Goal: Information Seeking & Learning: Find specific fact

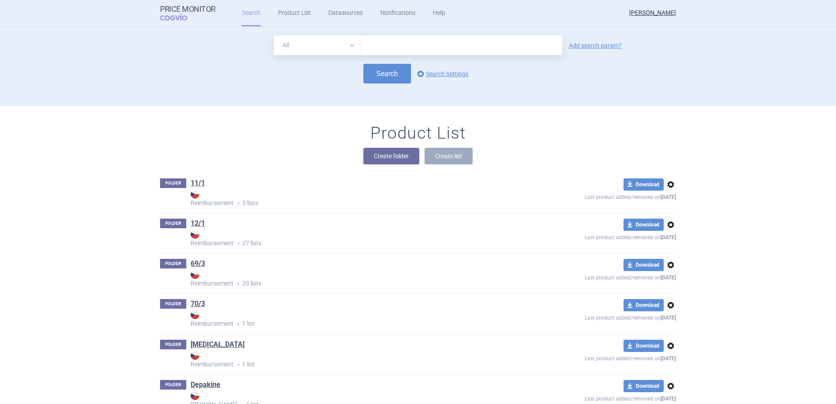
drag, startPoint x: 338, startPoint y: 48, endPoint x: 326, endPoint y: 54, distance: 13.3
click at [338, 49] on select "All Brand Name ATC Company Active Substance Country Newer than" at bounding box center [317, 45] width 87 height 20
select select "brandName"
click at [274, 35] on select "All Brand Name ATC Company Active Substance Country Newer than" at bounding box center [317, 45] width 87 height 20
click at [380, 47] on input "text" at bounding box center [461, 45] width 202 height 20
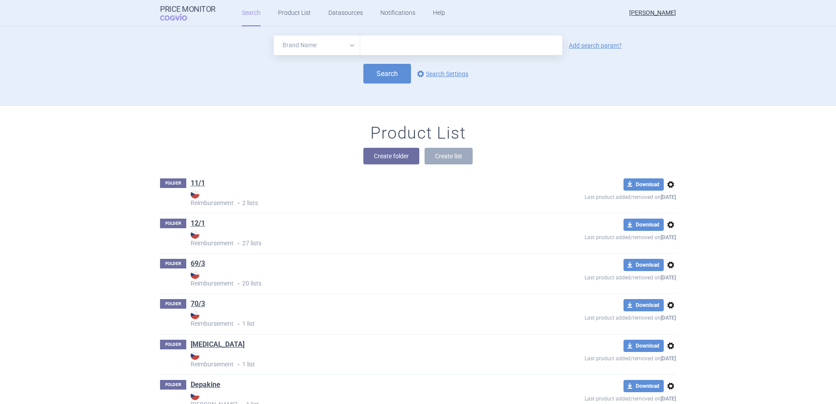
paste input "[MEDICAL_DATA] LEDRAXEN"
type input "[MEDICAL_DATA] LEDRAXEN"
click at [386, 79] on button "Search" at bounding box center [387, 74] width 48 height 20
select select "brandName"
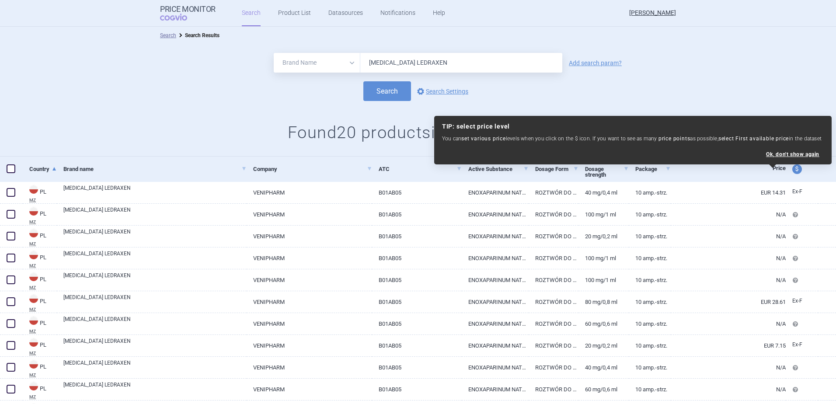
click at [792, 150] on div "TIP: select price level You can set various price levels when you click on the …" at bounding box center [633, 140] width 389 height 42
select select "ex-factory"
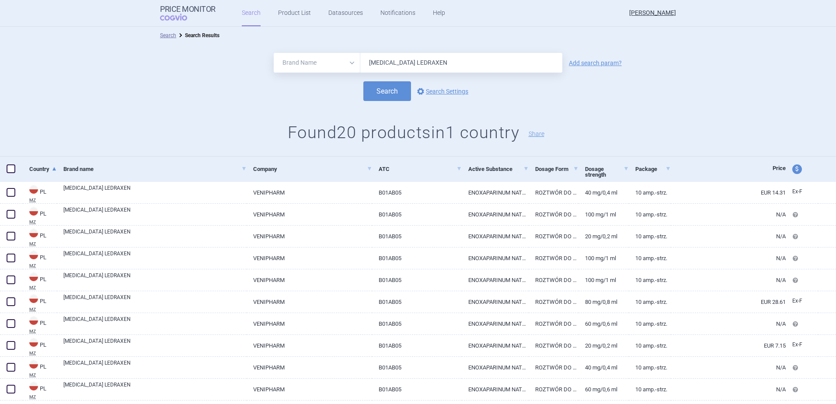
scroll to position [197, 0]
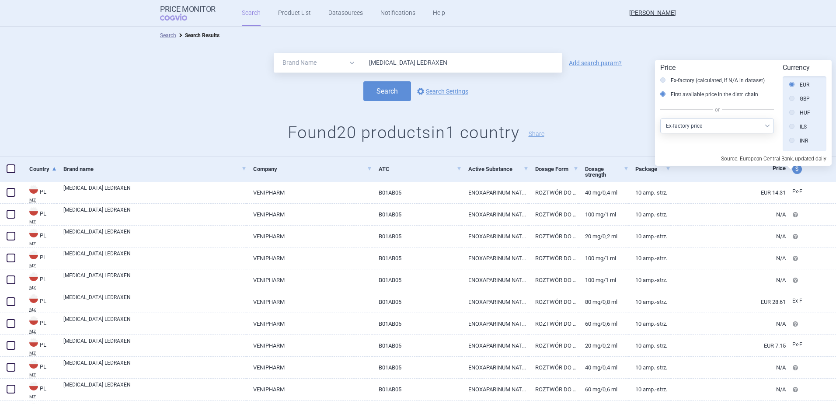
click at [755, 39] on div "Search Search Results" at bounding box center [418, 35] width 836 height 17
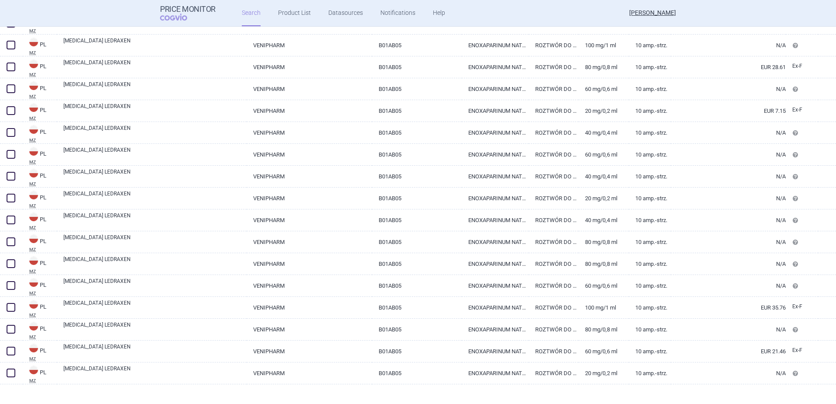
scroll to position [244, 0]
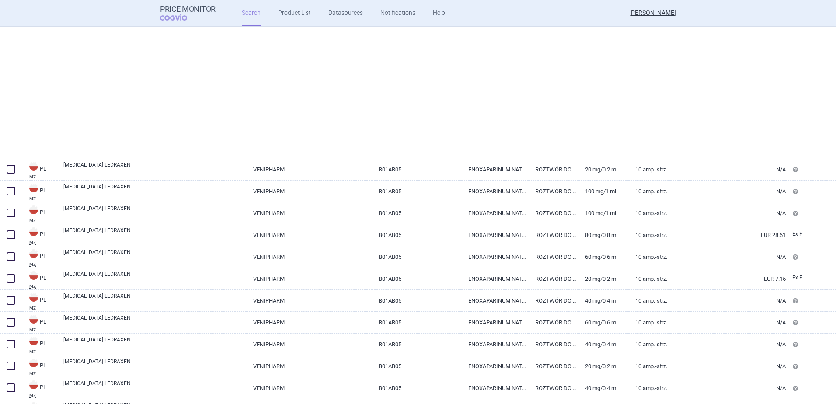
select select "brandName"
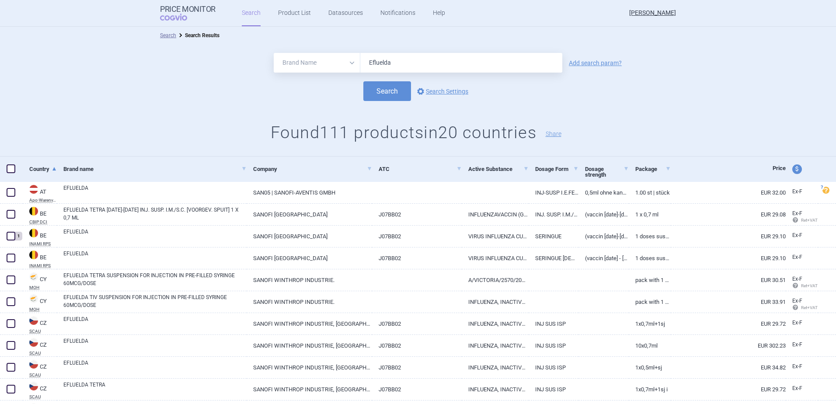
select select "brandName"
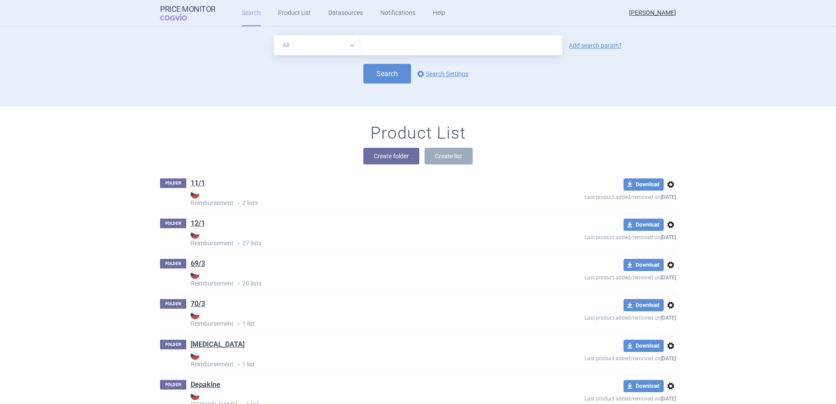
click at [305, 50] on select "All Brand Name ATC Company Active Substance Country Newer than" at bounding box center [317, 45] width 87 height 20
select select "brandName"
click at [274, 35] on select "All Brand Name ATC Company Active Substance Country Newer than" at bounding box center [317, 45] width 87 height 20
click at [374, 45] on input "text" at bounding box center [461, 45] width 202 height 20
type input "Efluelda"
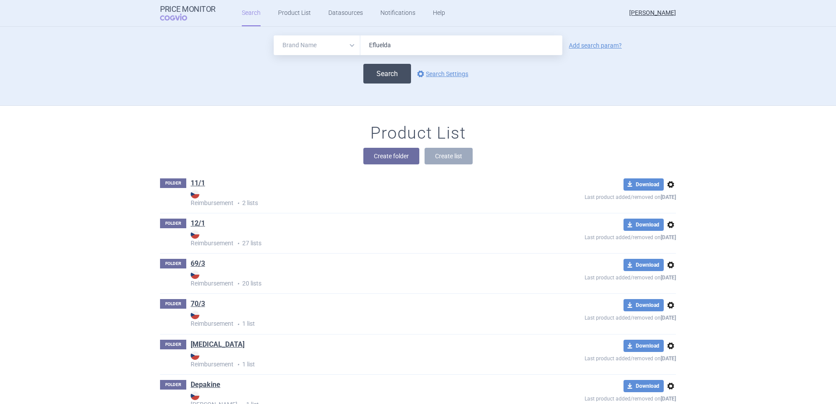
click at [381, 69] on button "Search" at bounding box center [387, 74] width 48 height 20
select select "brandName"
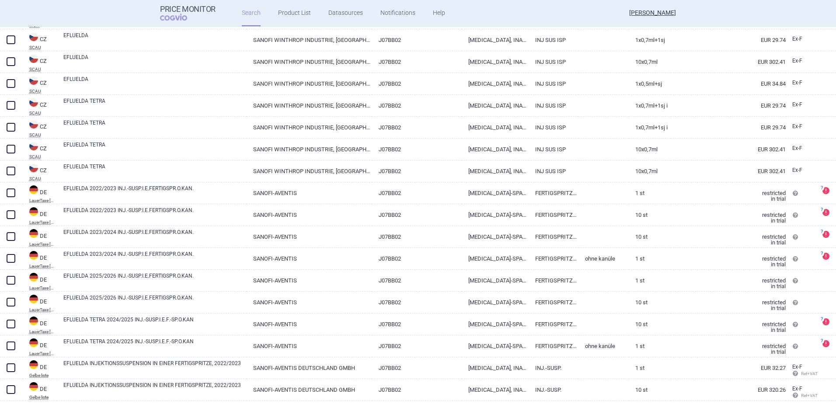
scroll to position [262, 0]
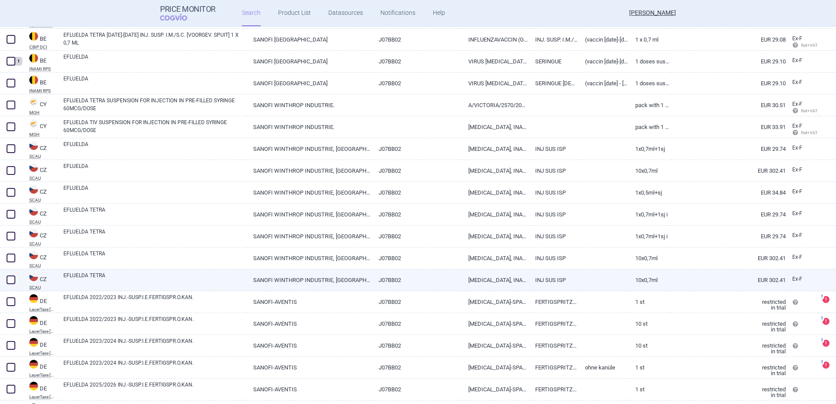
select select "brandName"
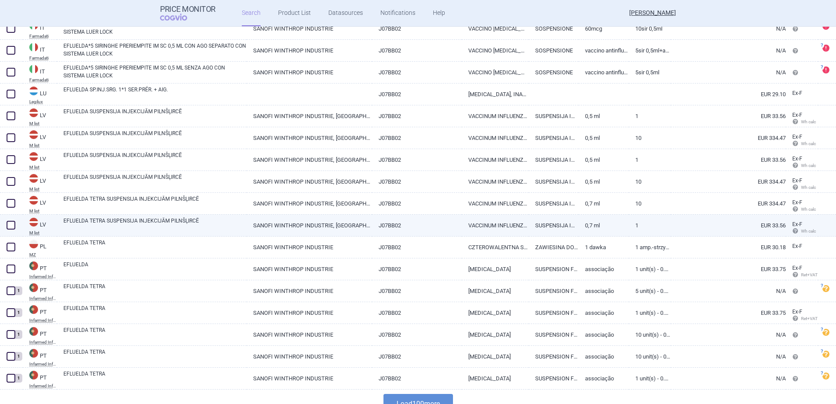
scroll to position [1993, 0]
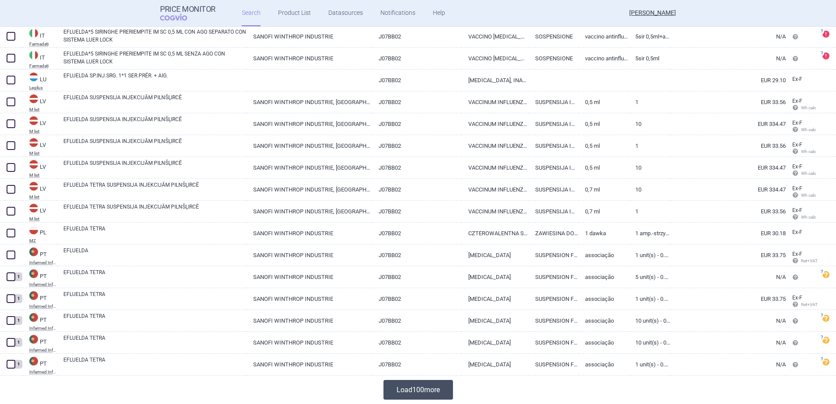
click at [423, 381] on button "Load 100 more" at bounding box center [419, 390] width 70 height 20
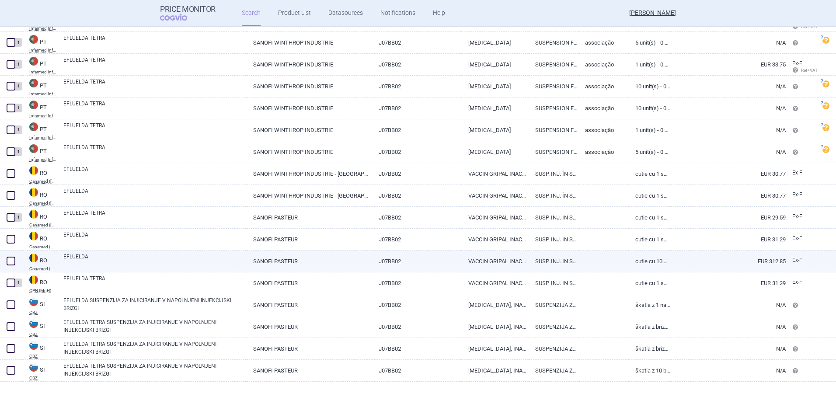
scroll to position [2233, 0]
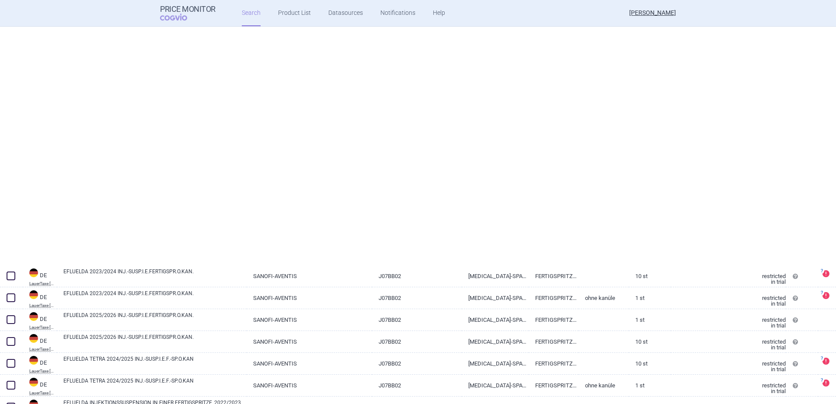
scroll to position [59, 0]
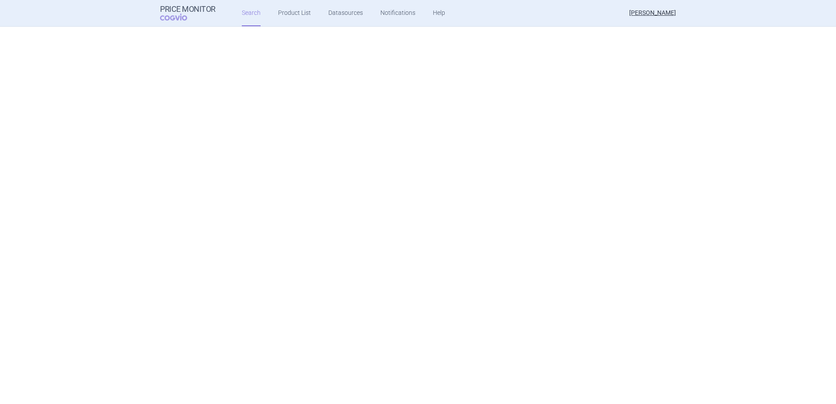
select select "brandName"
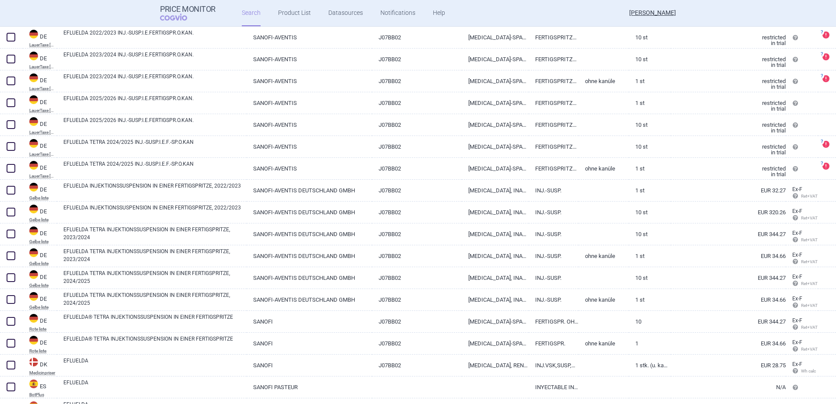
scroll to position [75, 0]
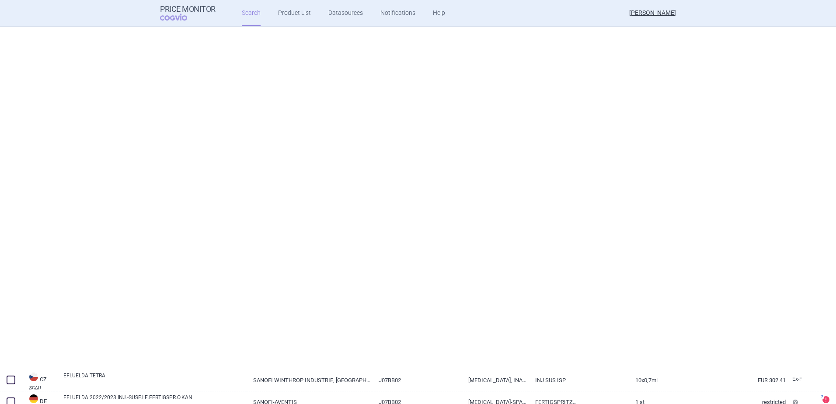
select select "brandName"
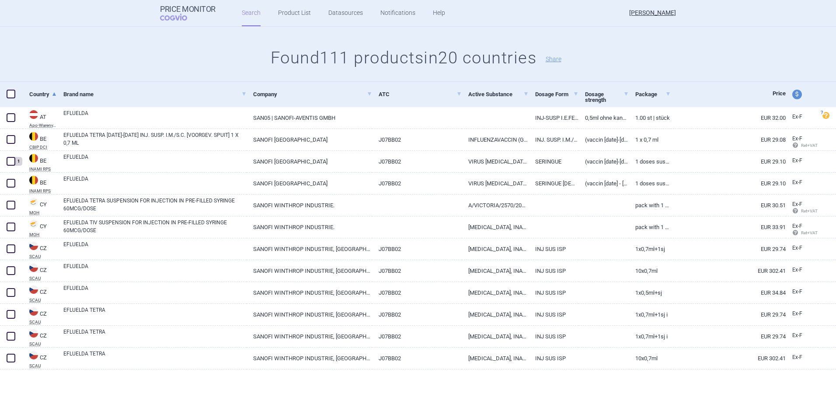
scroll to position [0, 0]
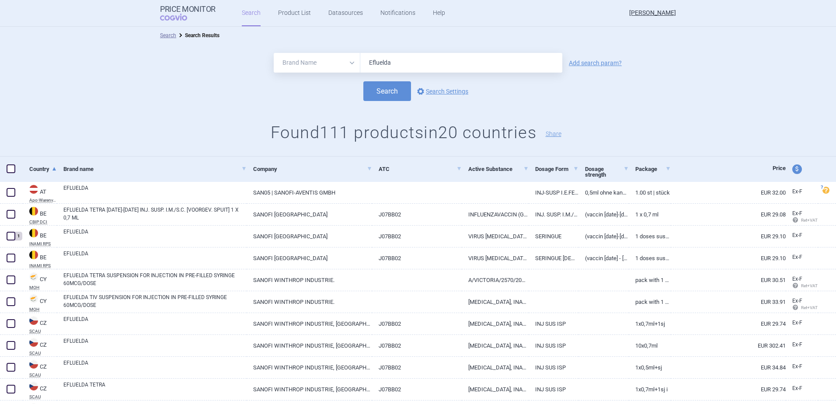
click at [792, 169] on span "price and currency" at bounding box center [797, 169] width 10 height 10
select select "ex-factory"
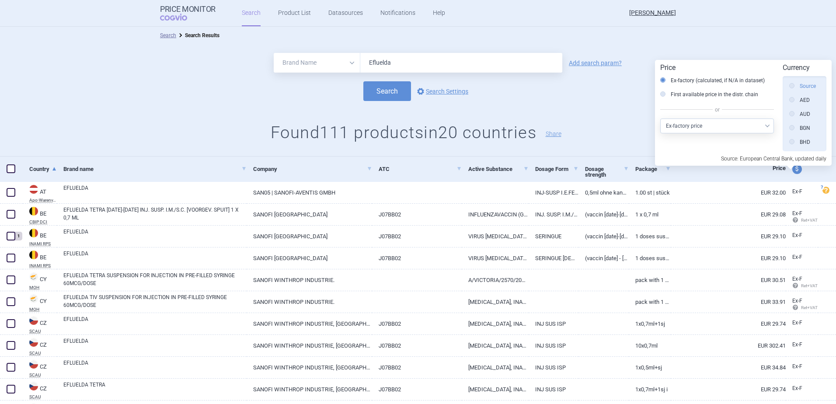
click at [805, 86] on label "Source" at bounding box center [802, 86] width 27 height 9
click at [799, 86] on input "Source" at bounding box center [794, 86] width 9 height 9
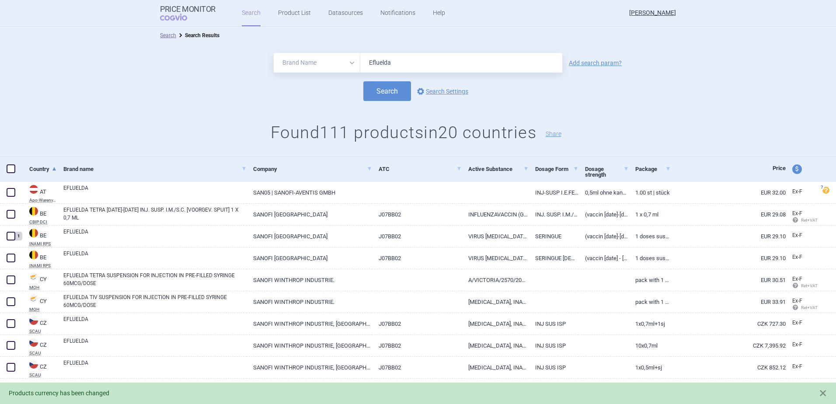
click at [792, 167] on span "price and currency" at bounding box center [797, 169] width 10 height 10
select select "ex-factory"
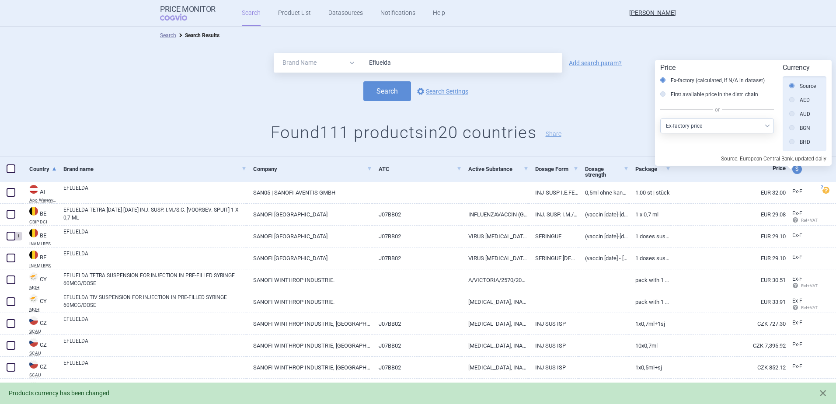
click at [792, 169] on span at bounding box center [790, 169] width 7 height 7
click at [727, 46] on div "All Brand Name ATC Company Active Substance Country Newer than Efluelda Add sea…" at bounding box center [418, 100] width 836 height 112
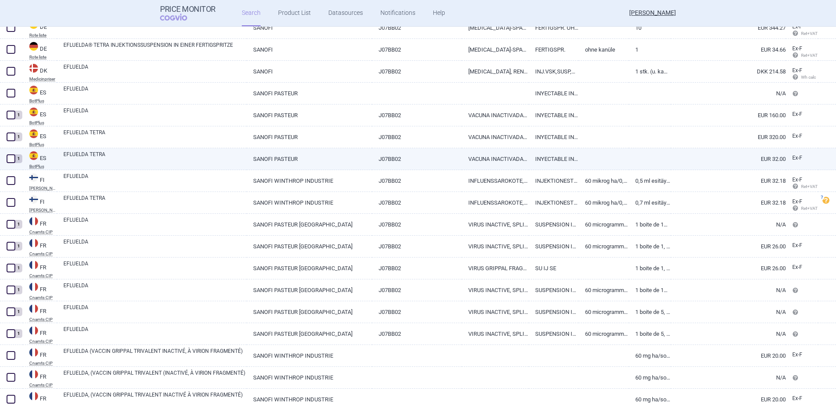
scroll to position [743, 0]
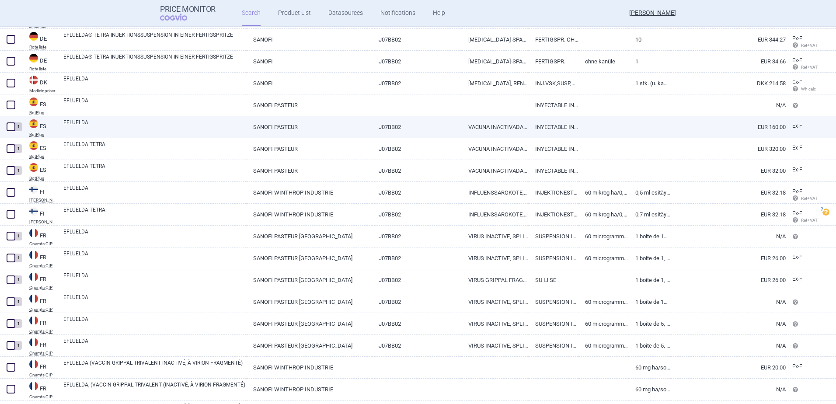
click at [630, 131] on link at bounding box center [650, 124] width 42 height 16
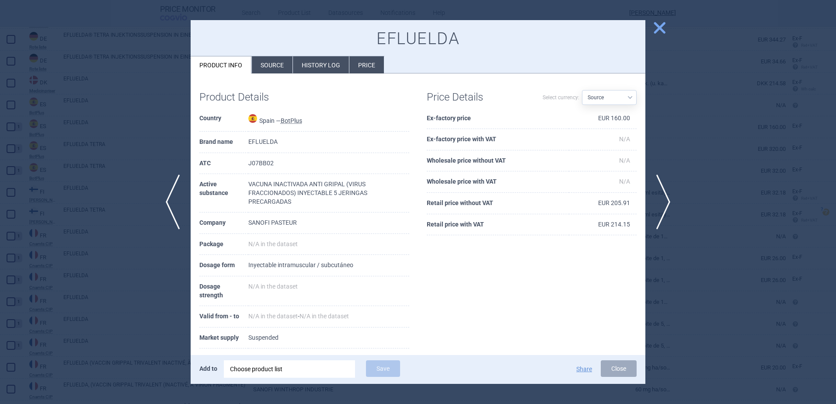
click at [272, 65] on li "Source" at bounding box center [272, 64] width 41 height 17
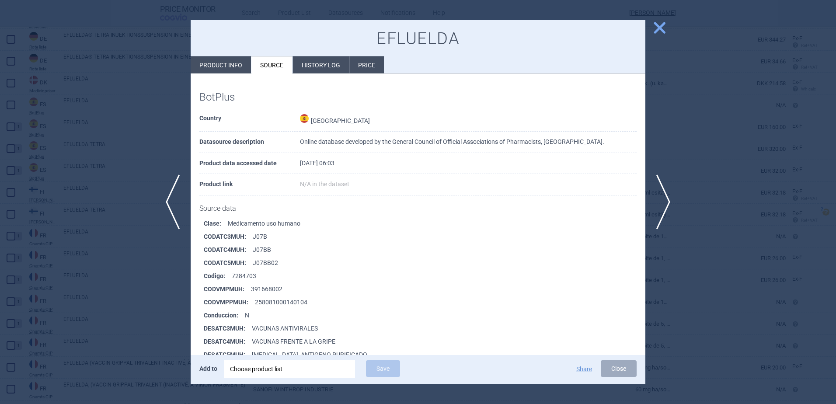
click at [660, 26] on span "close" at bounding box center [659, 27] width 15 height 15
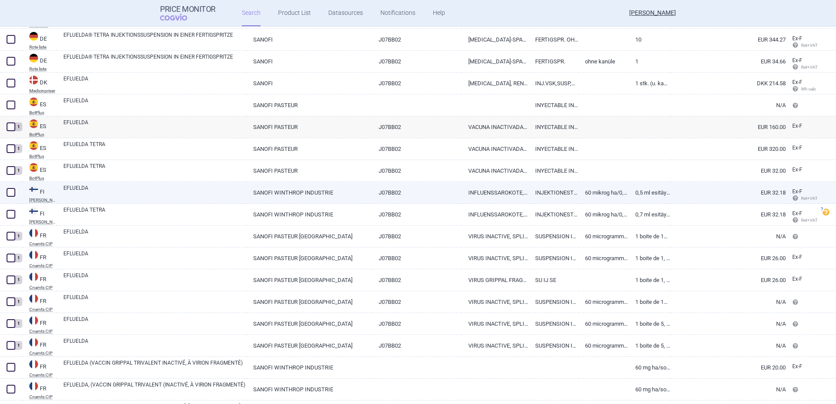
click at [558, 189] on link "INJEKTIONESTE, SUSPENSIO, ESITÄYTETTY RUISKU" at bounding box center [554, 192] width 50 height 21
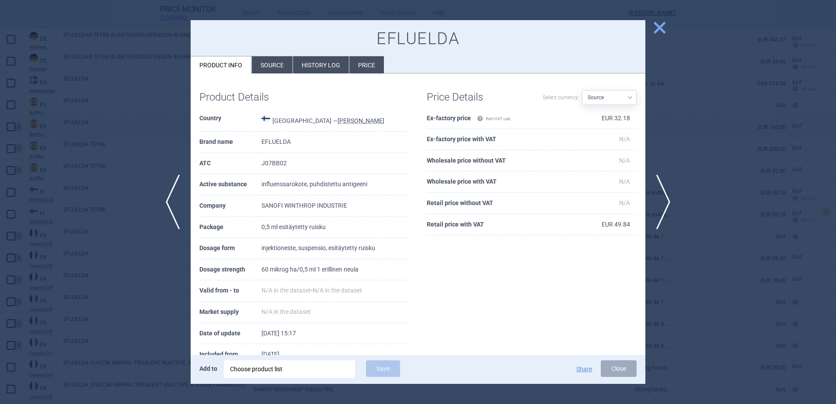
click at [653, 28] on span "close" at bounding box center [659, 27] width 15 height 15
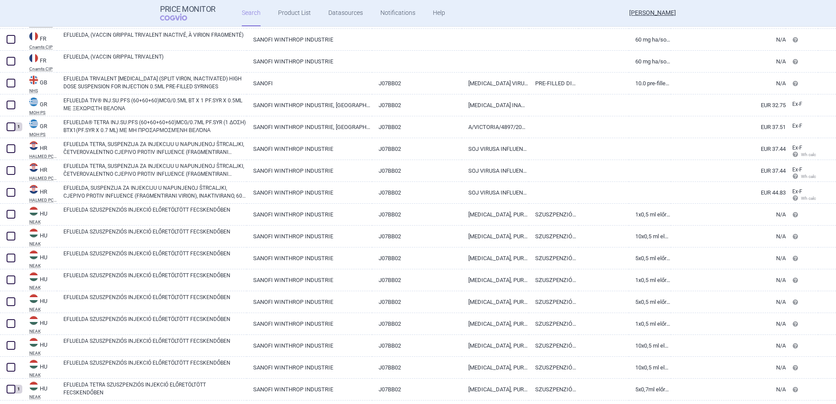
scroll to position [1181, 0]
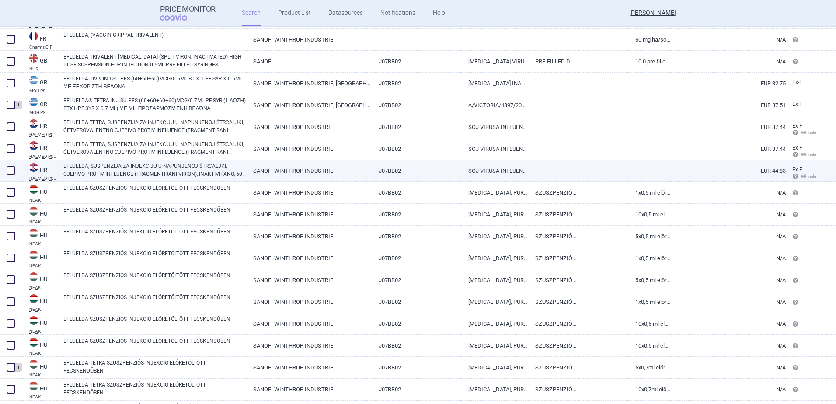
click at [251, 171] on link "SANOFI WINTHROP INDUSTRIE" at bounding box center [310, 170] width 126 height 21
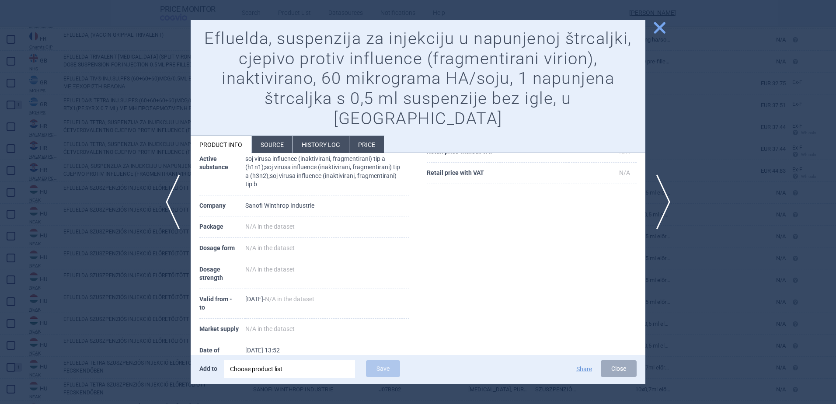
scroll to position [156, 0]
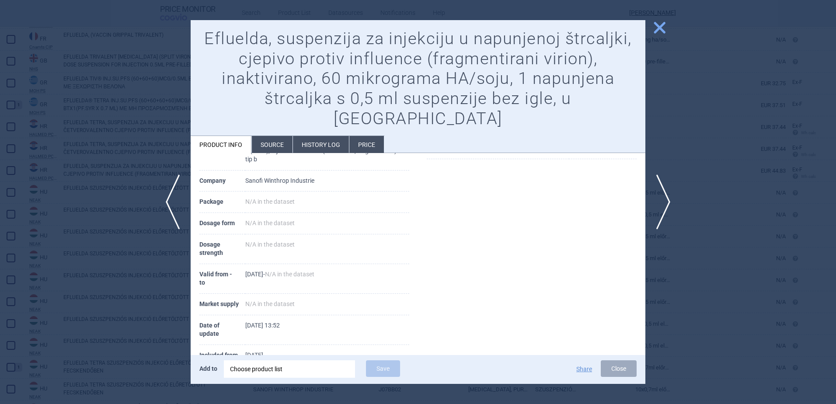
click at [661, 28] on span "close" at bounding box center [659, 27] width 15 height 15
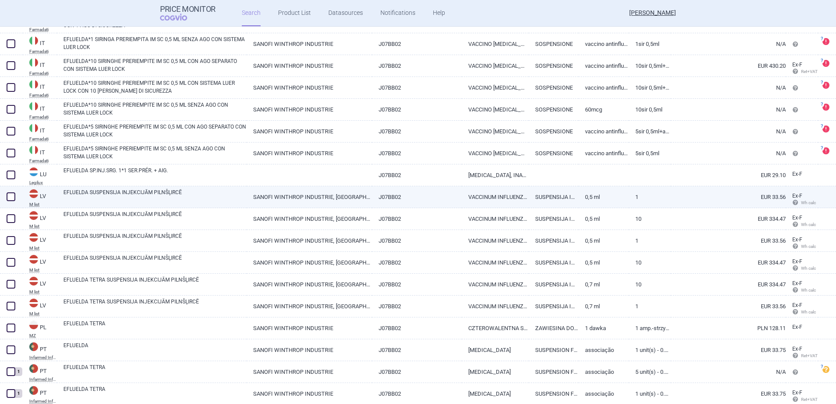
scroll to position [1924, 0]
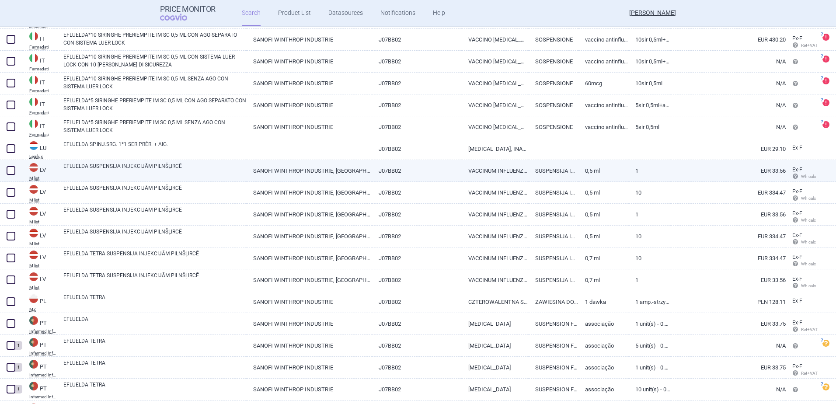
click at [200, 171] on link "EFLUELDA SUSPENSIJA INJEKCIJĀM PILNŠĻIRCĒ" at bounding box center [154, 170] width 183 height 16
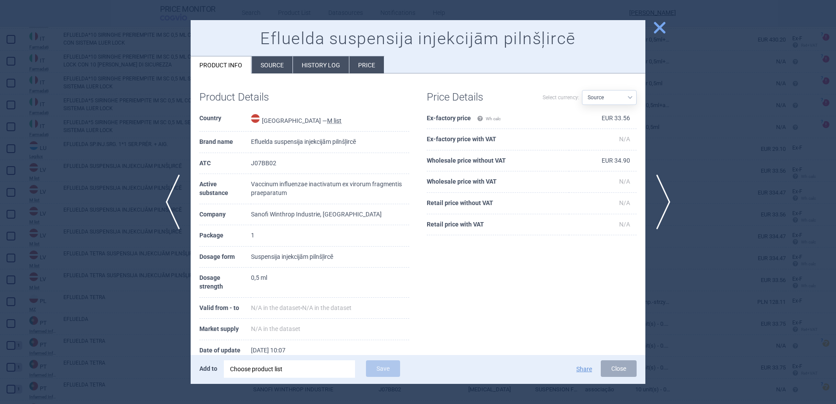
click at [658, 24] on span "close" at bounding box center [659, 27] width 15 height 15
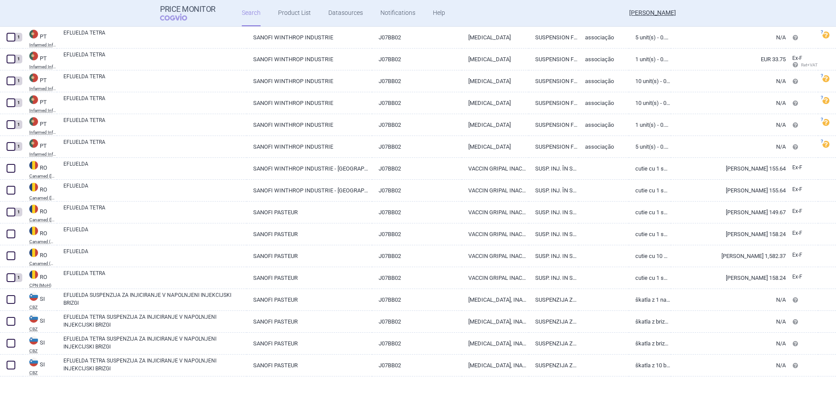
scroll to position [2233, 0]
